Goal: Check status: Check status

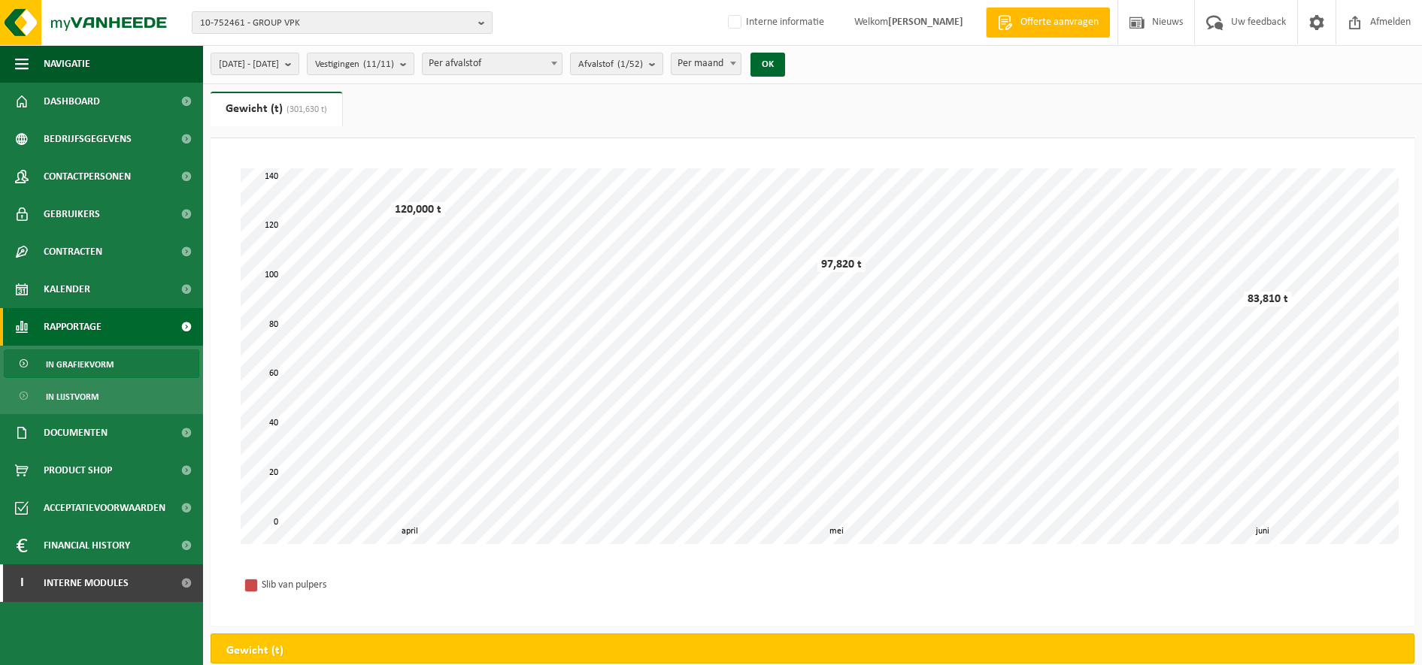
click at [344, 16] on span "10-752461 - GROUP VPK" at bounding box center [336, 23] width 272 height 23
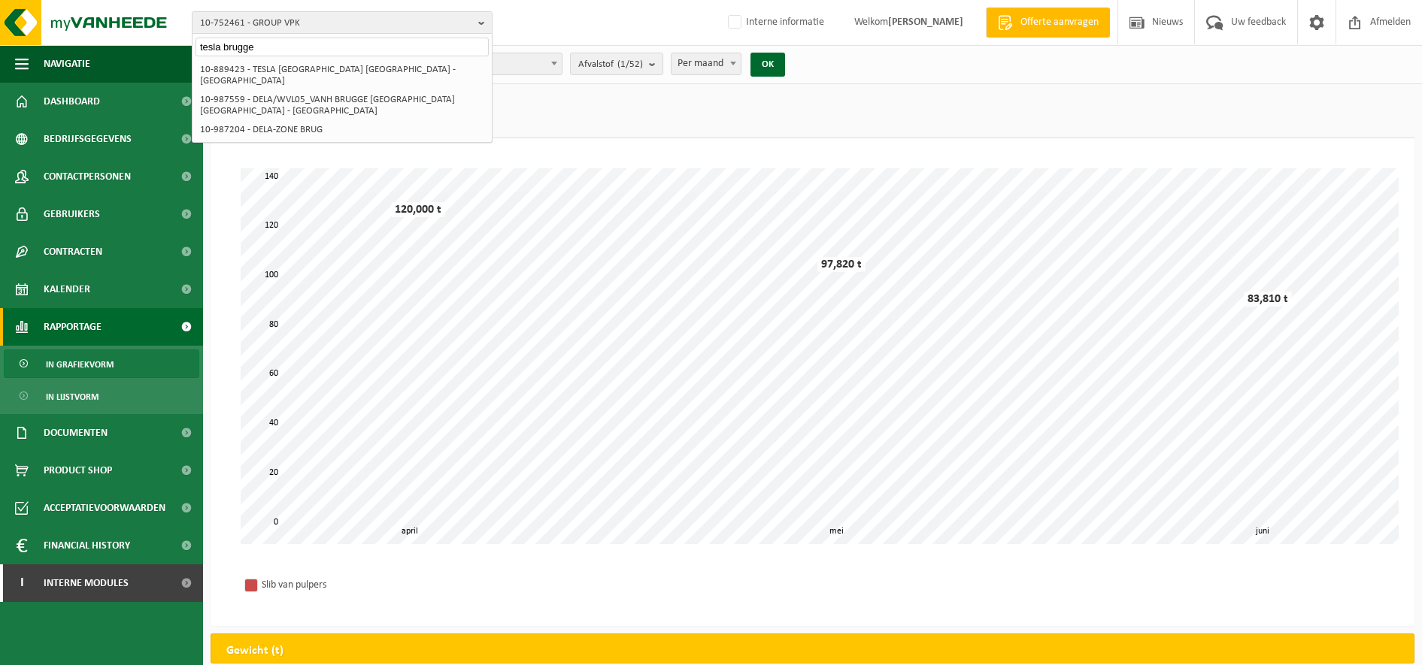
type input "tesla brugge"
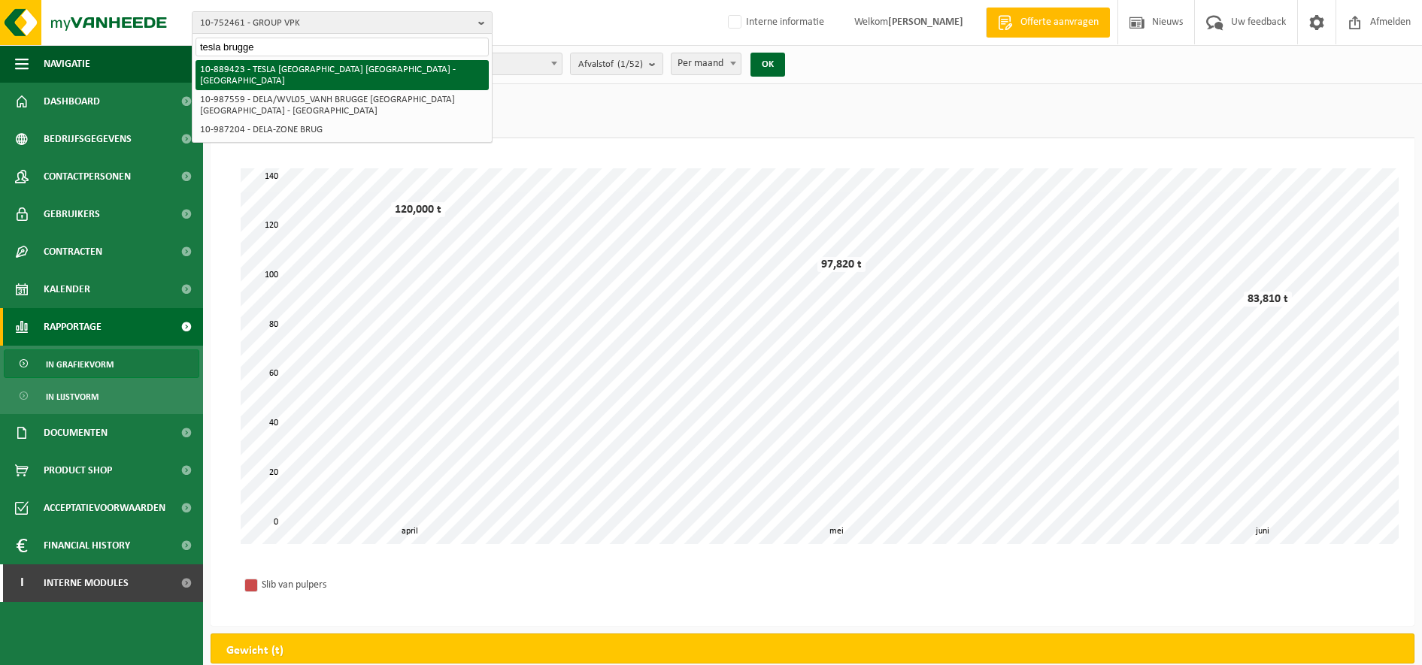
click at [301, 67] on li "10-889423 - TESLA [GEOGRAPHIC_DATA] [GEOGRAPHIC_DATA] - [GEOGRAPHIC_DATA]" at bounding box center [341, 75] width 293 height 30
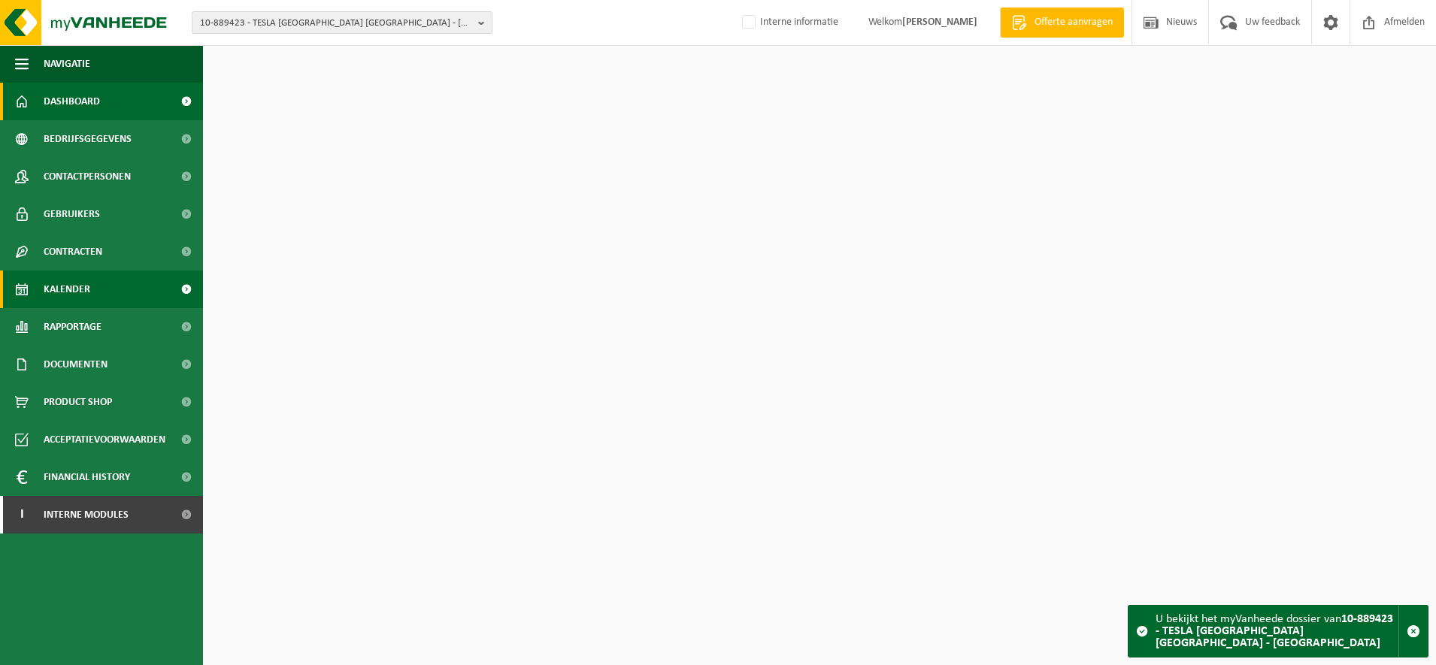
click at [115, 298] on link "Kalender" at bounding box center [101, 290] width 203 height 38
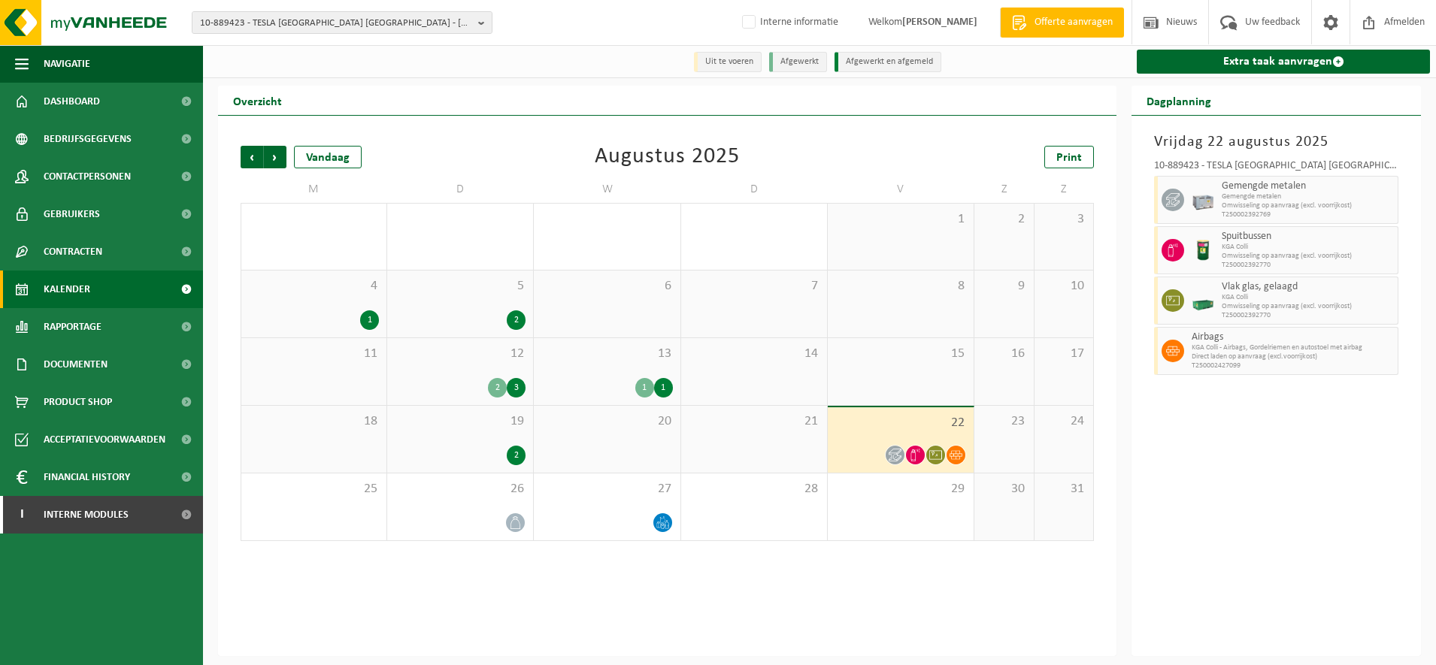
click at [919, 438] on div "22" at bounding box center [901, 439] width 146 height 65
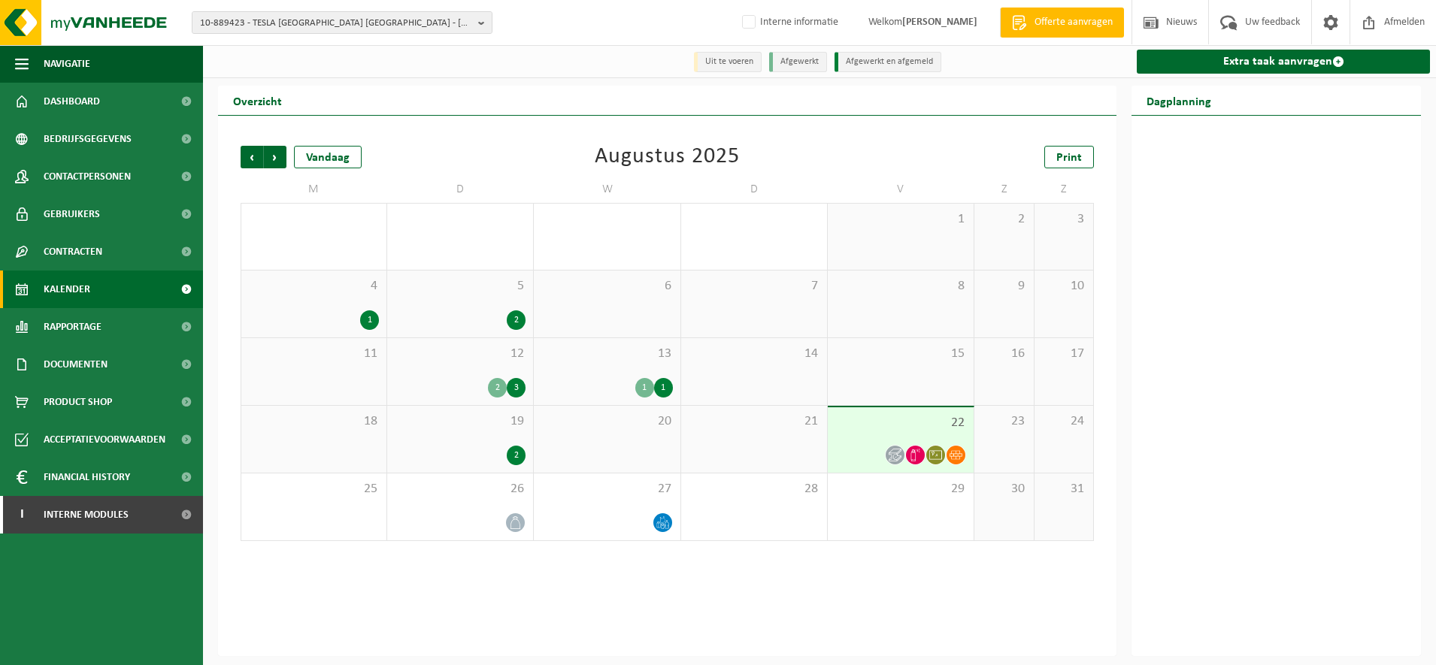
click at [919, 438] on div "22" at bounding box center [901, 439] width 146 height 65
